Goal: Navigation & Orientation: Find specific page/section

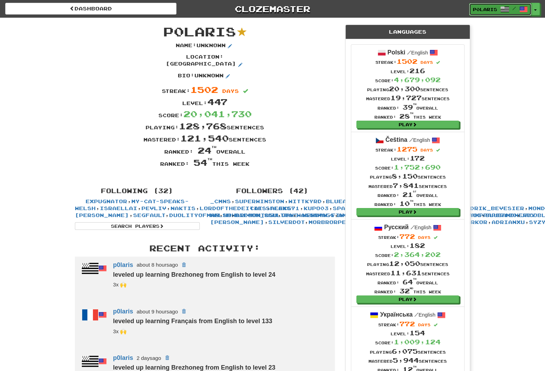
click at [530, 13] on link "p0laris /" at bounding box center [500, 9] width 62 height 12
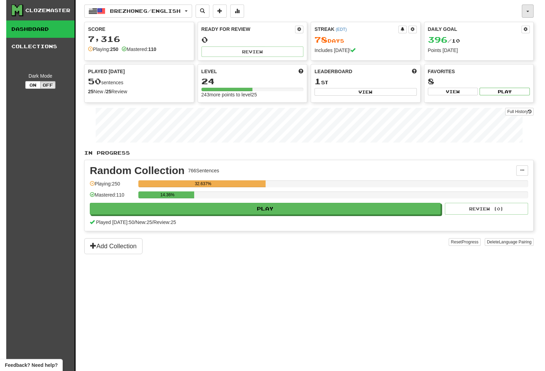
click at [528, 12] on button "button" at bounding box center [528, 11] width 12 height 13
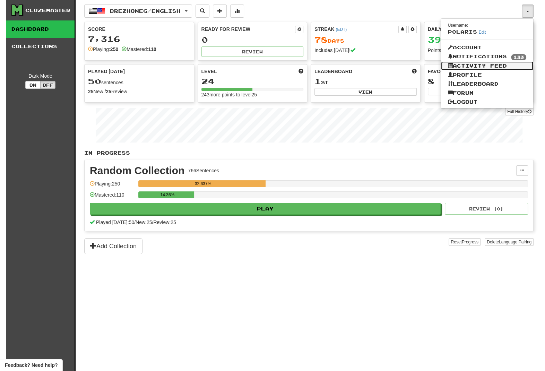
click at [493, 66] on link "Activity Feed" at bounding box center [487, 65] width 93 height 9
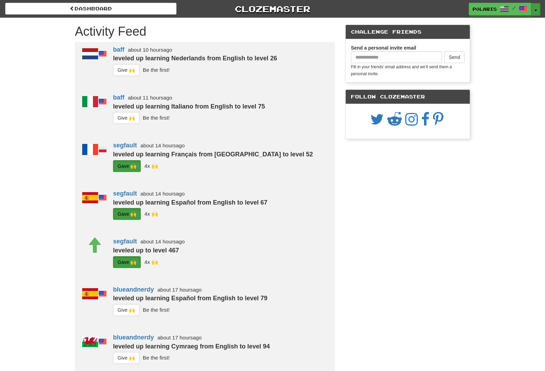
click at [534, 10] on button "Toggle Dropdown" at bounding box center [535, 9] width 9 height 12
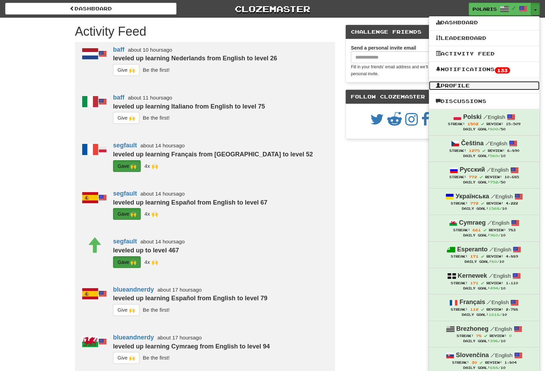
click at [464, 85] on link "Profile" at bounding box center [484, 85] width 111 height 9
